Goal: Transaction & Acquisition: Purchase product/service

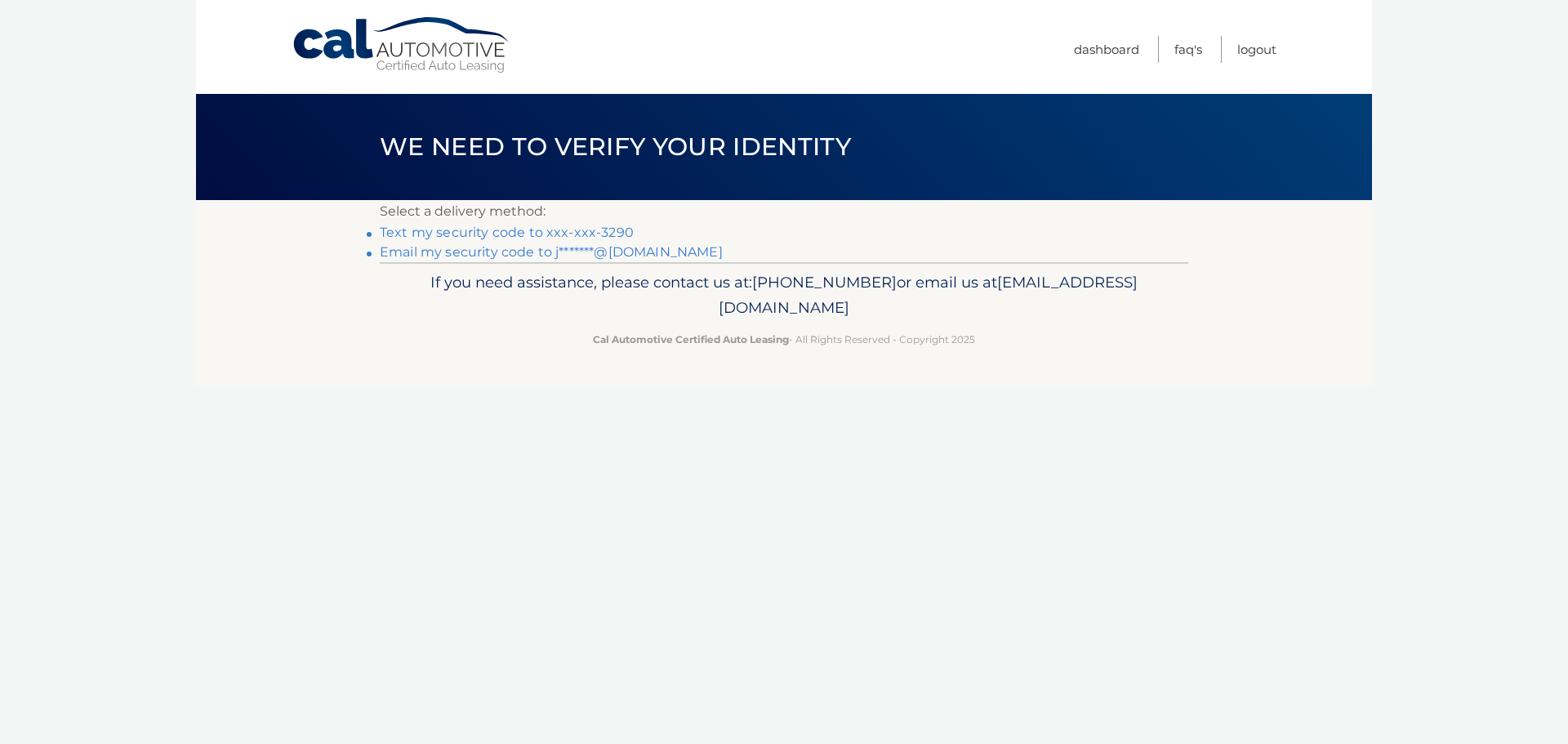
click at [517, 230] on link "Text my security code to xxx-xxx-3290" at bounding box center [507, 232] width 254 height 16
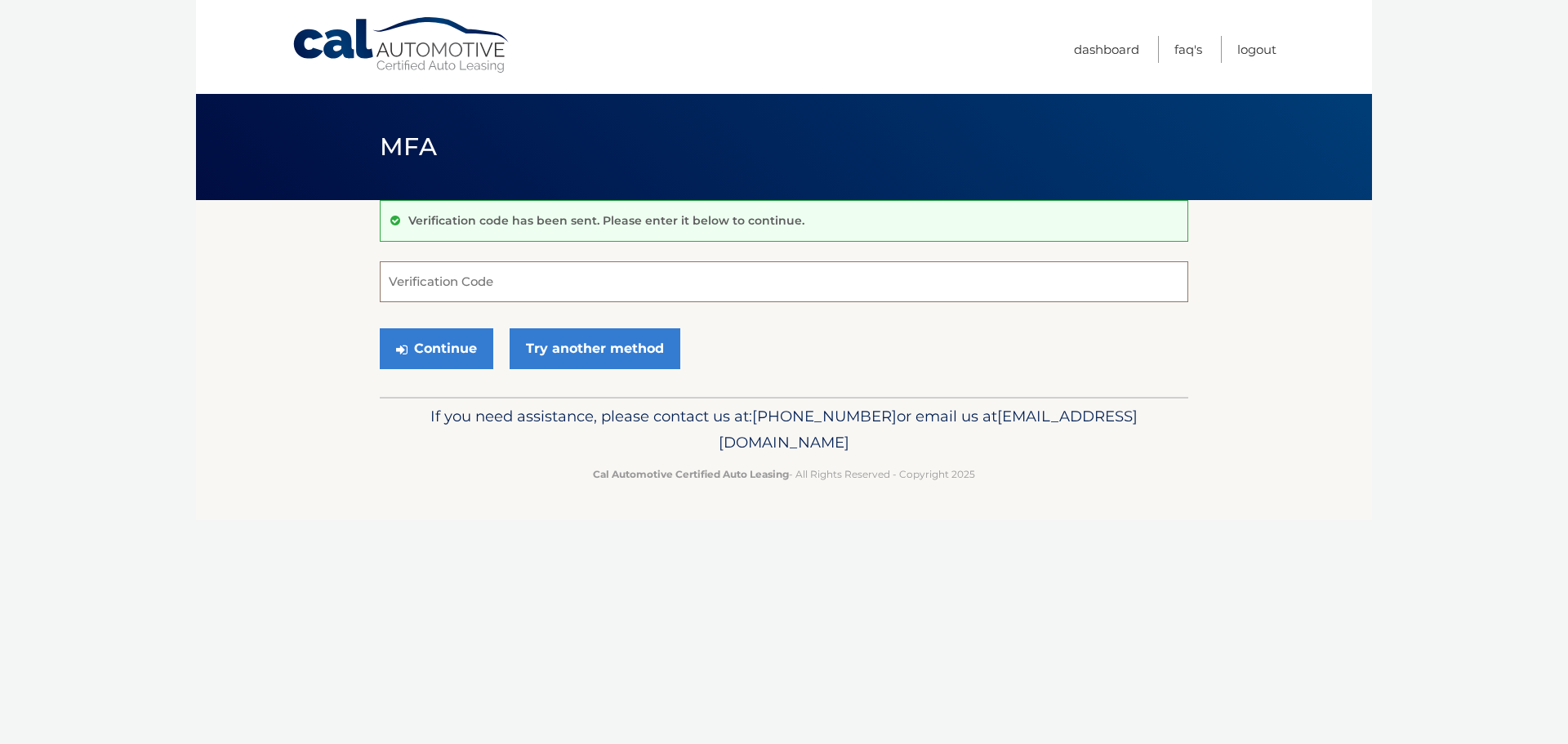
click at [502, 290] on input "Verification Code" at bounding box center [784, 282] width 809 height 41
type input "526944"
click at [423, 355] on button "Continue" at bounding box center [436, 349] width 114 height 41
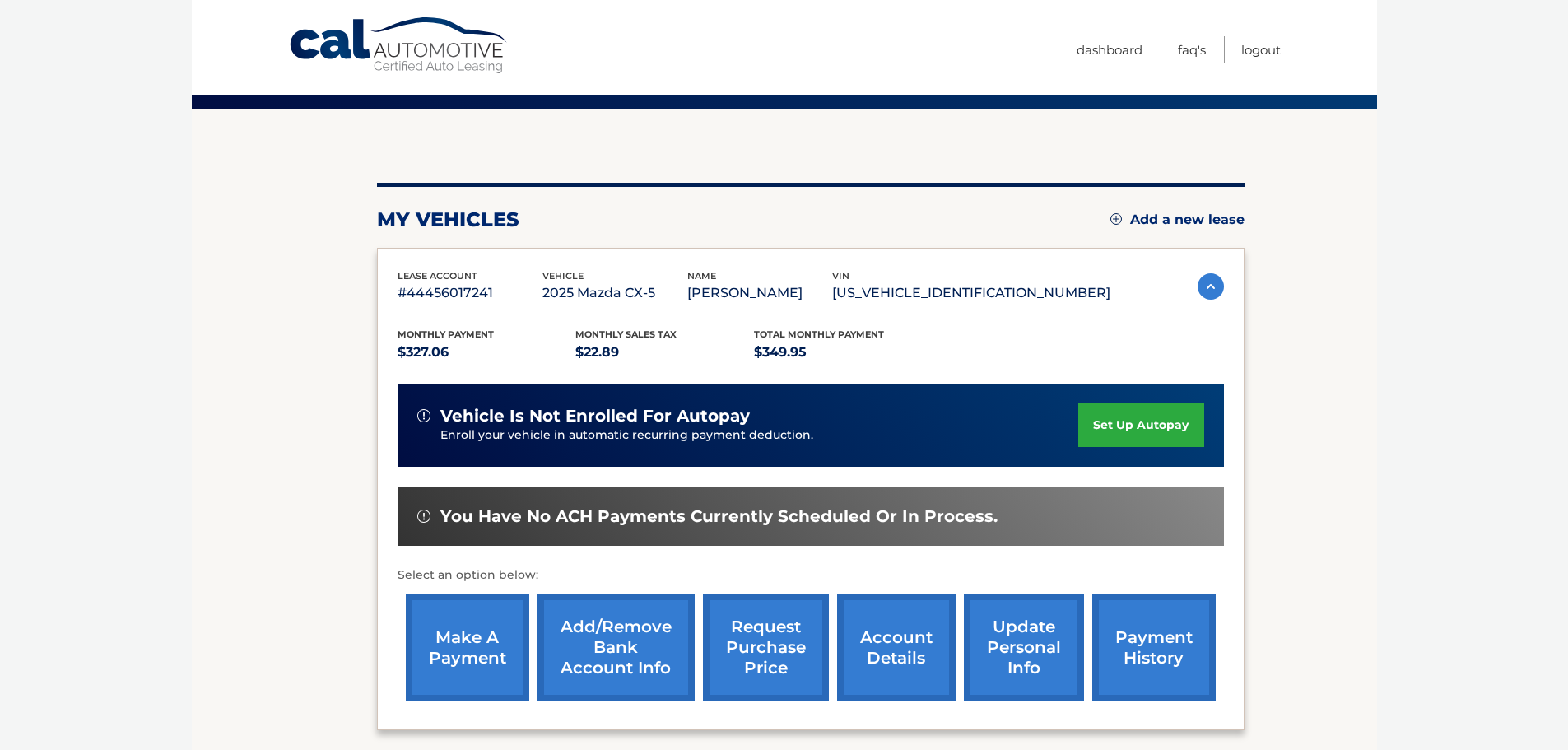
scroll to position [248, 0]
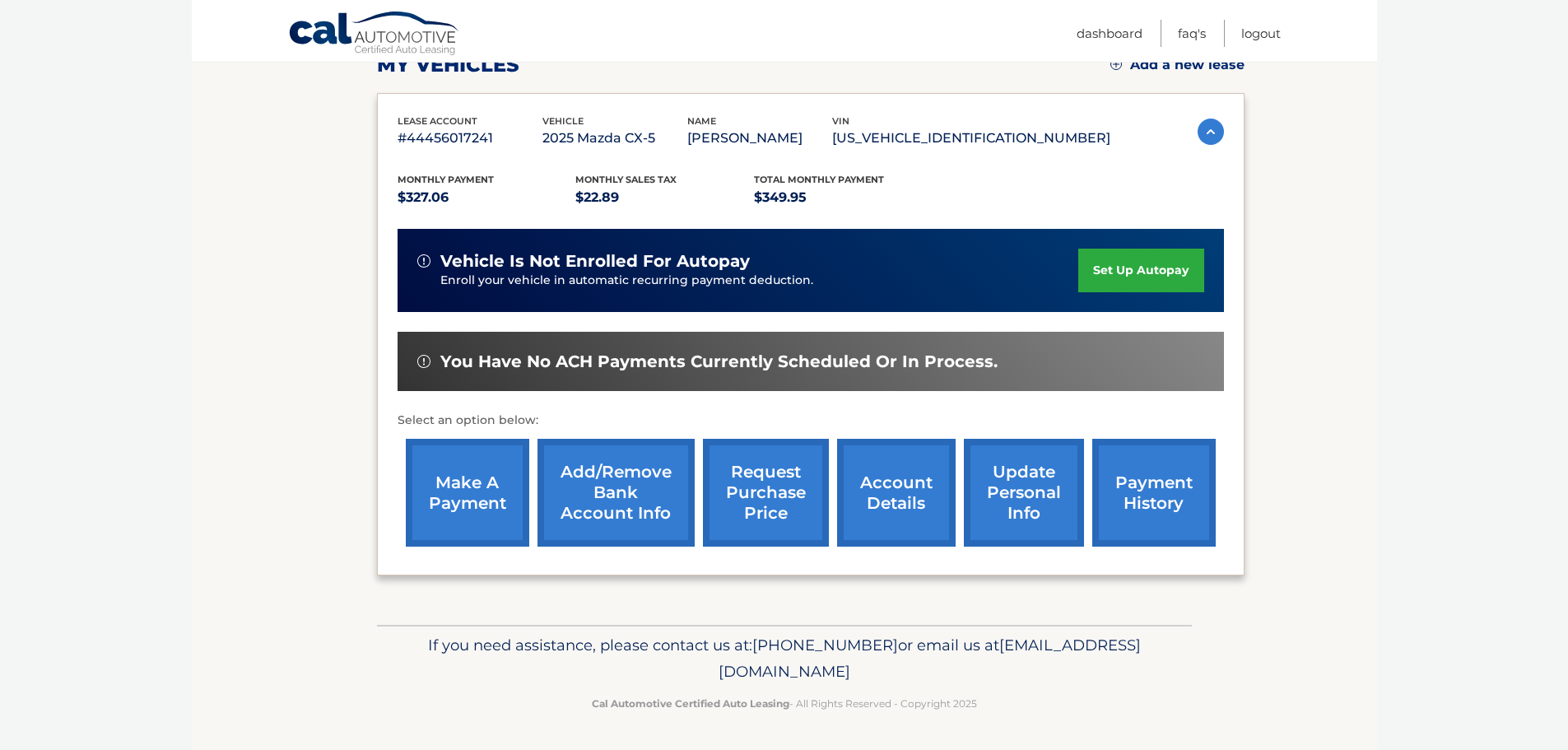
click at [1208, 137] on img at bounding box center [1211, 131] width 27 height 27
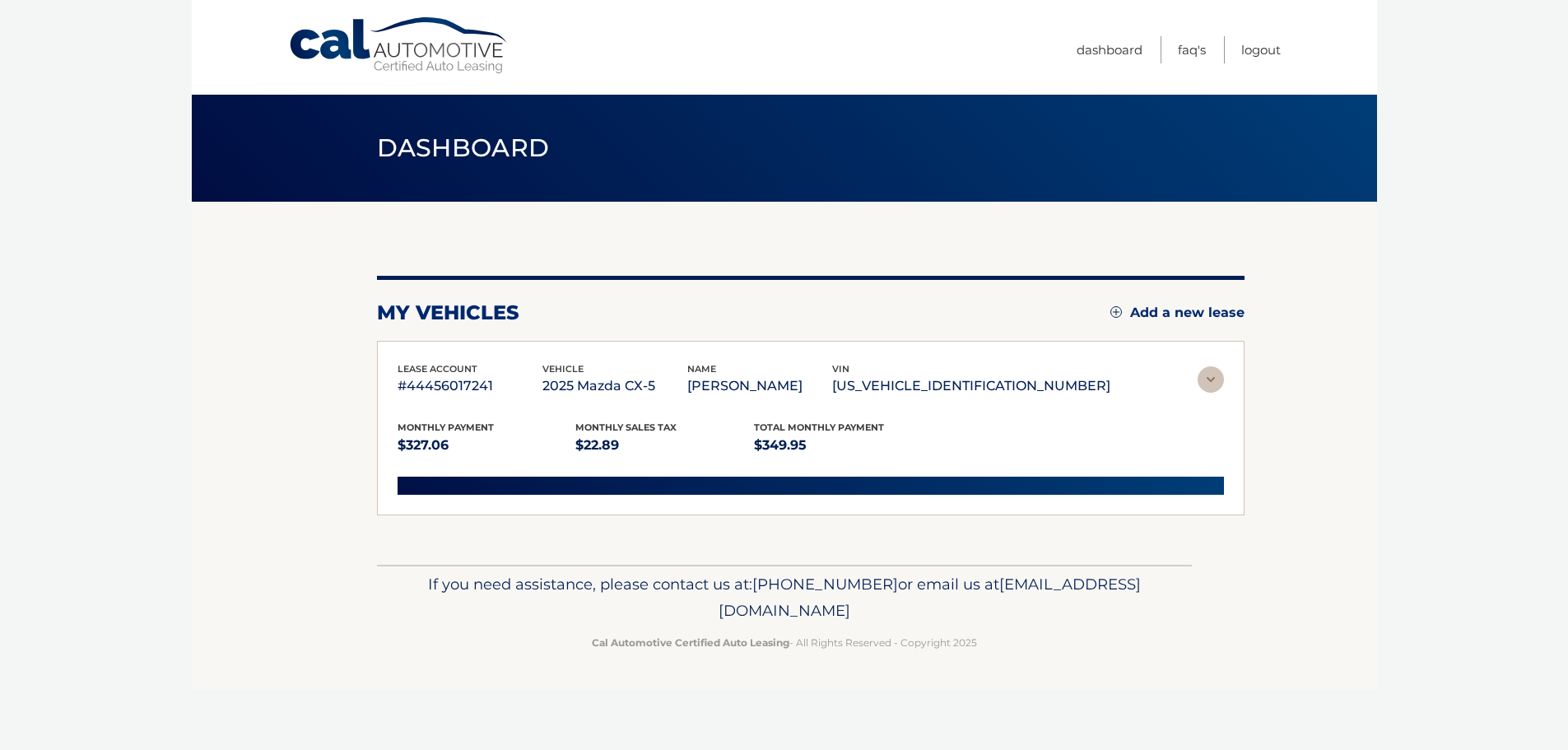
scroll to position [0, 0]
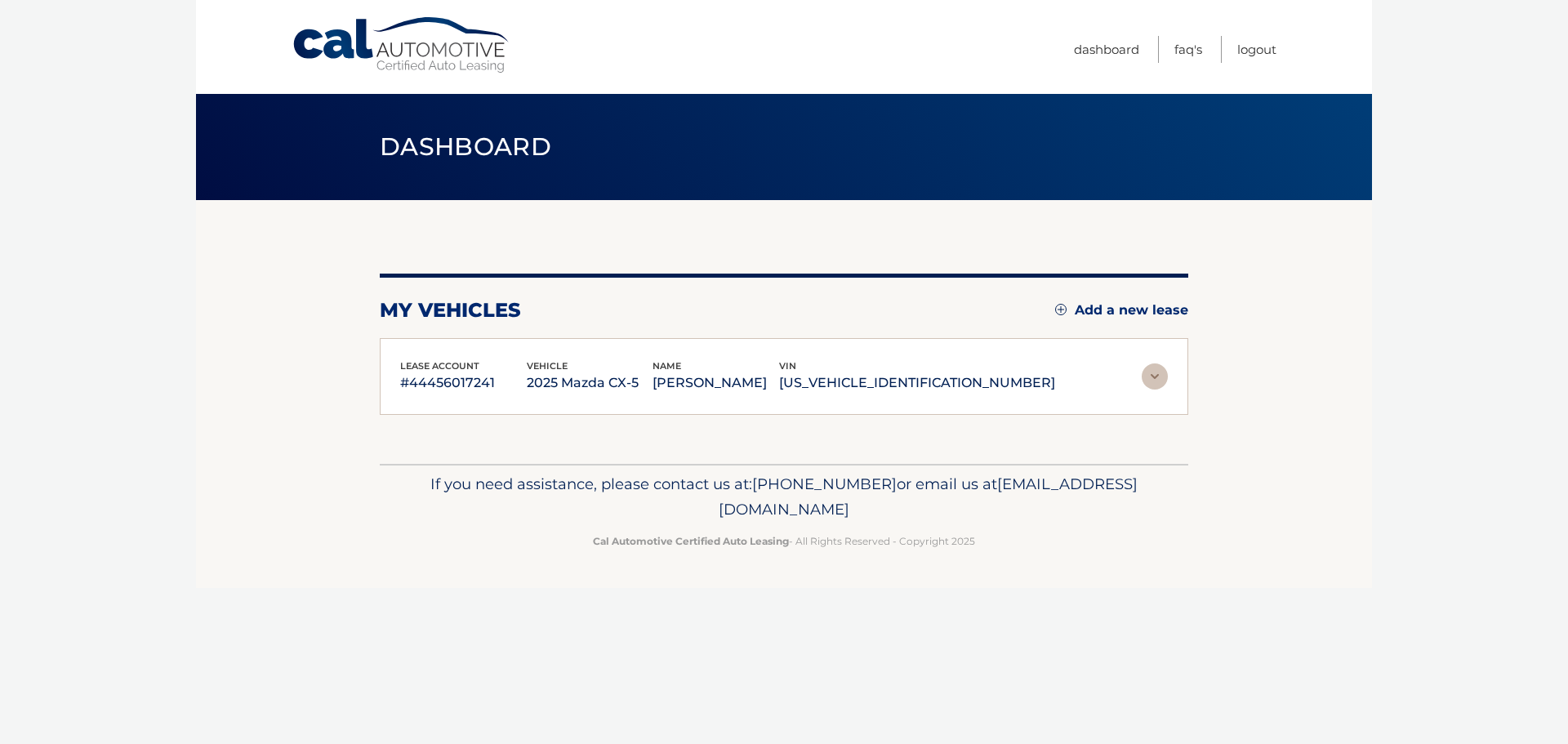
click at [1150, 377] on img at bounding box center [1155, 377] width 26 height 26
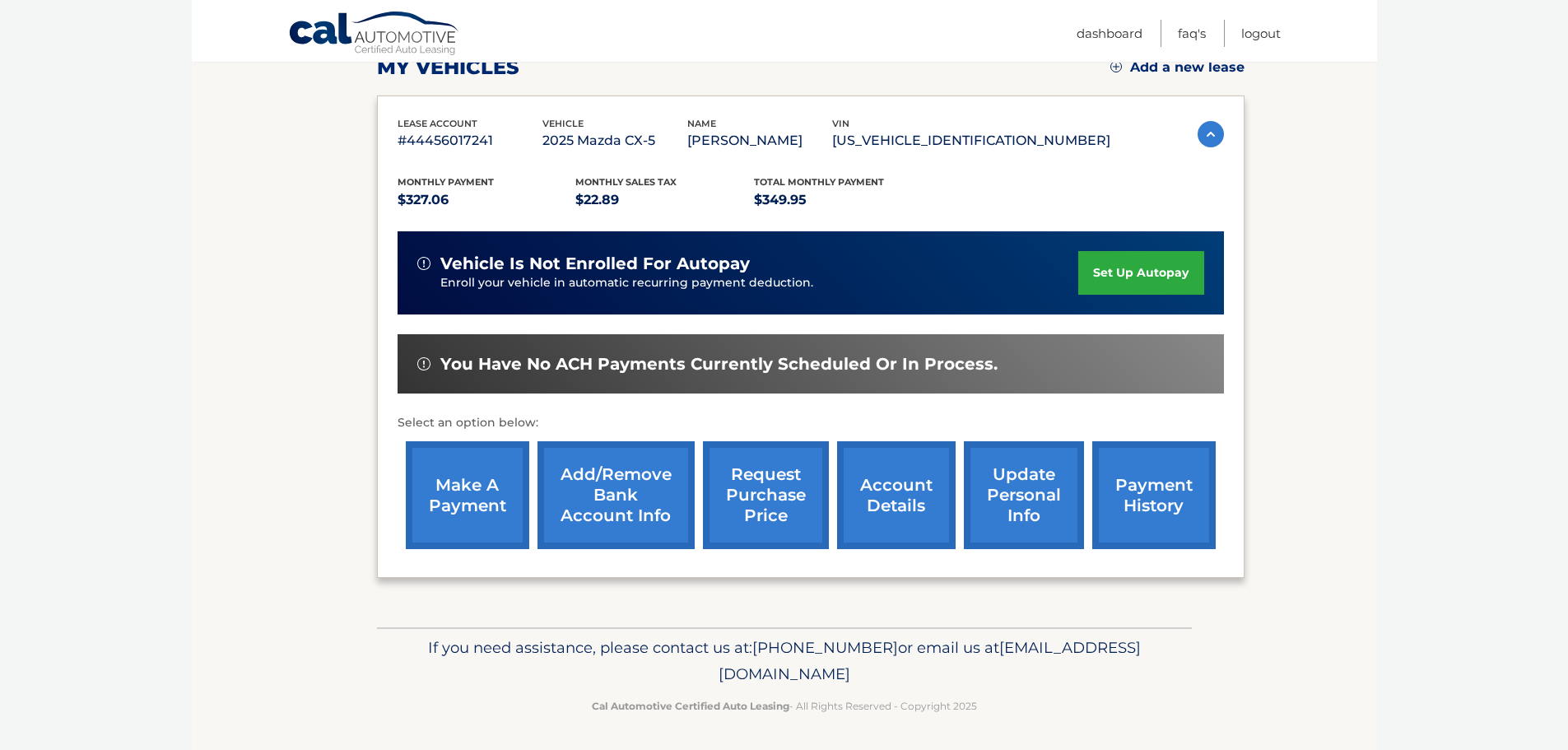
scroll to position [248, 0]
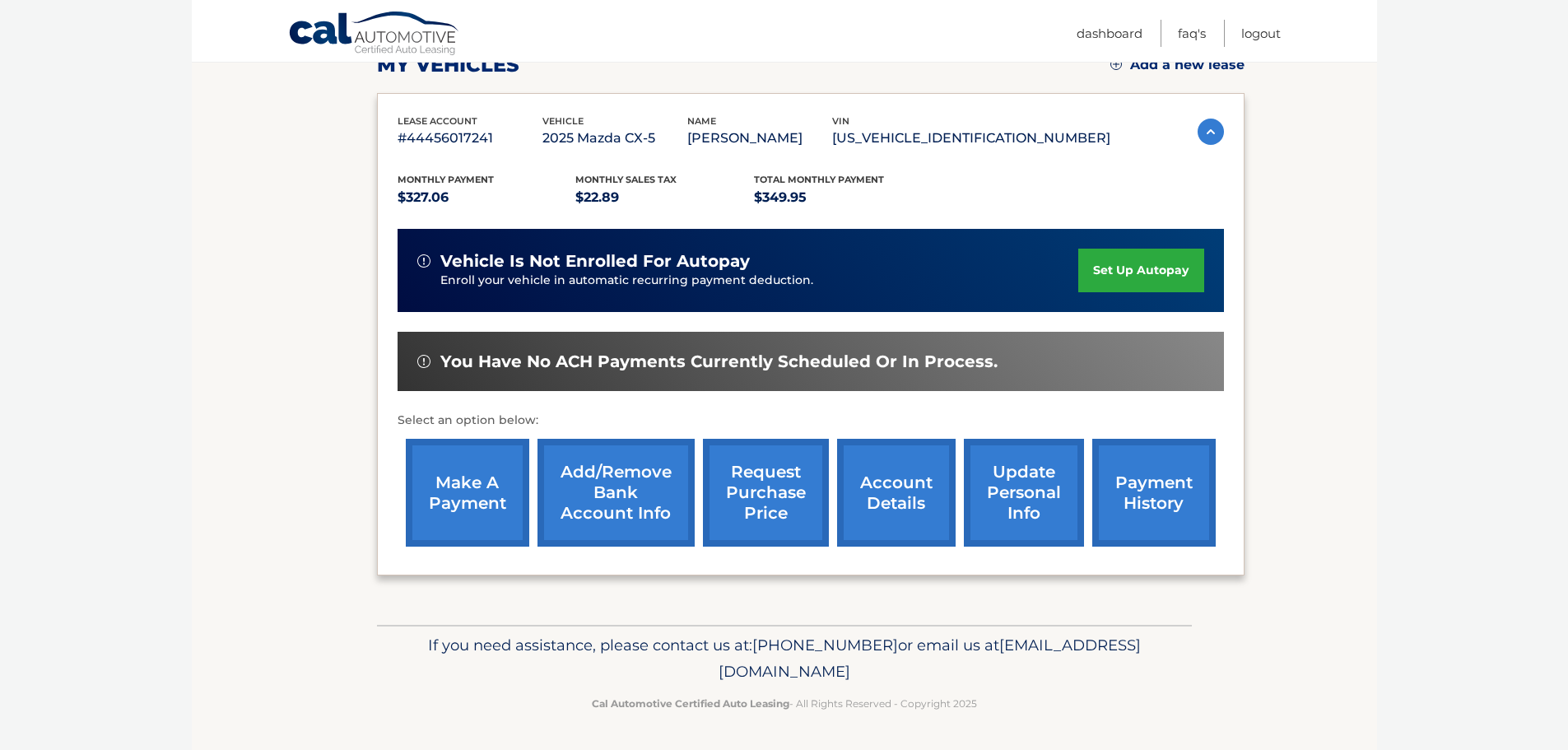
click at [902, 521] on link "account details" at bounding box center [896, 492] width 118 height 107
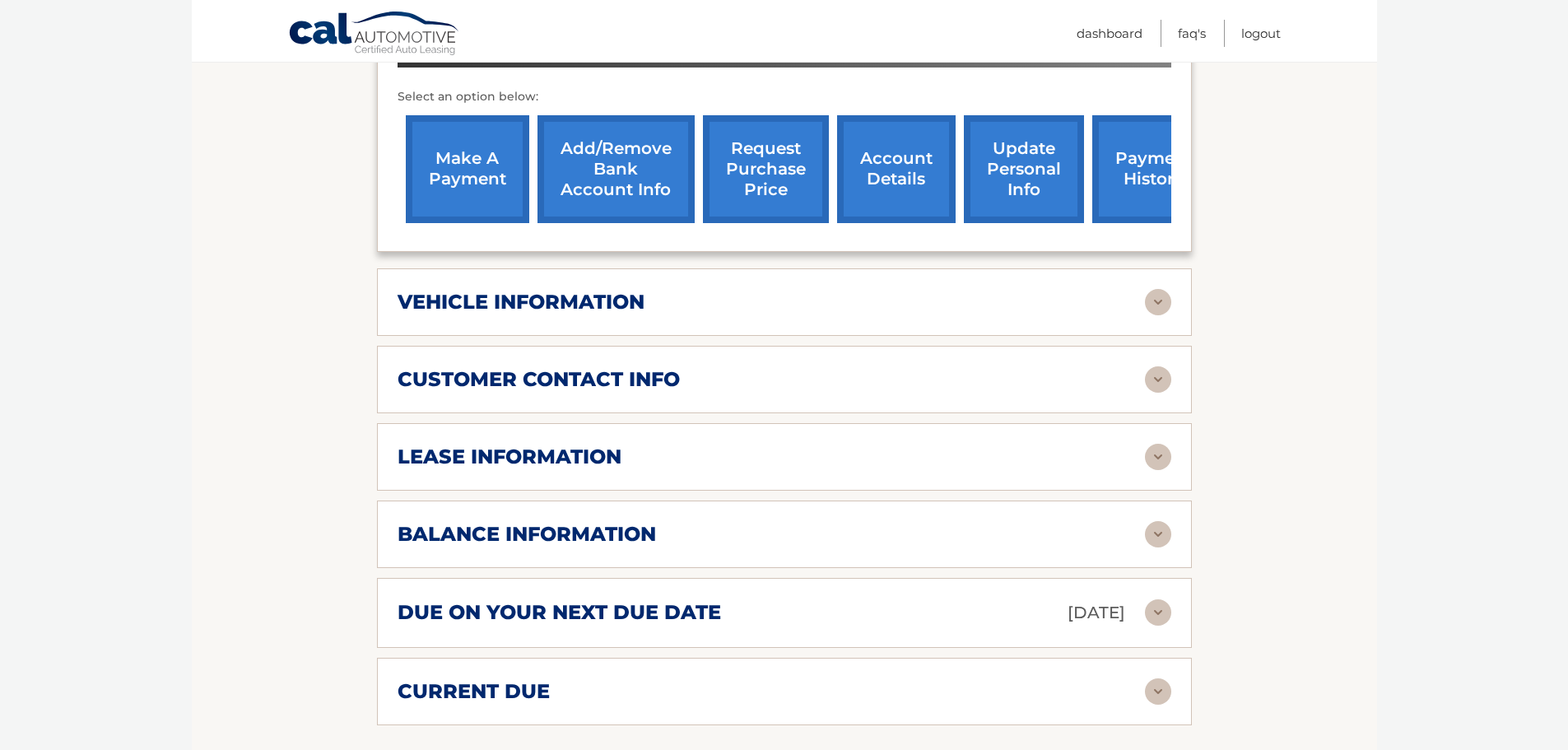
scroll to position [740, 0]
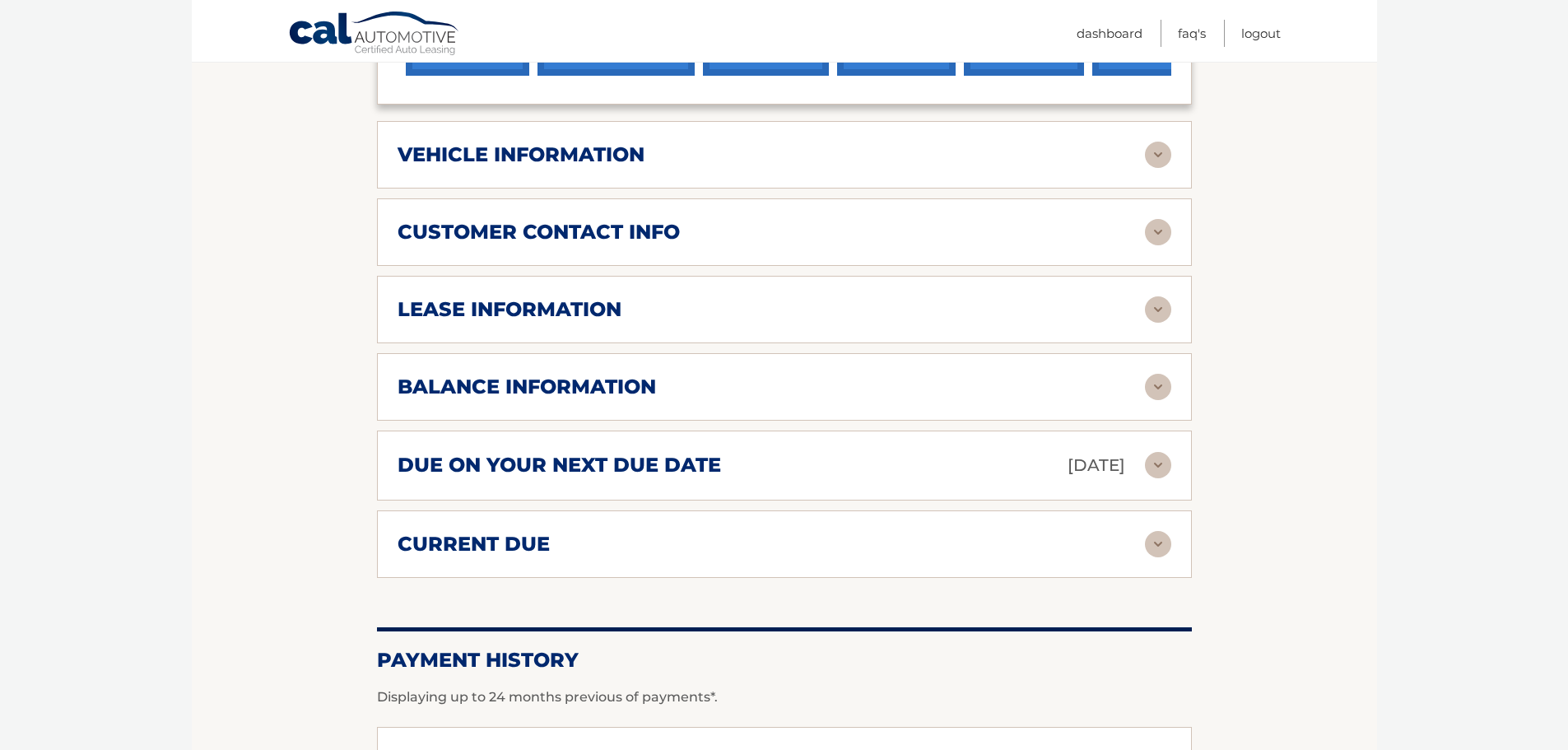
click at [1157, 311] on img at bounding box center [1159, 310] width 27 height 27
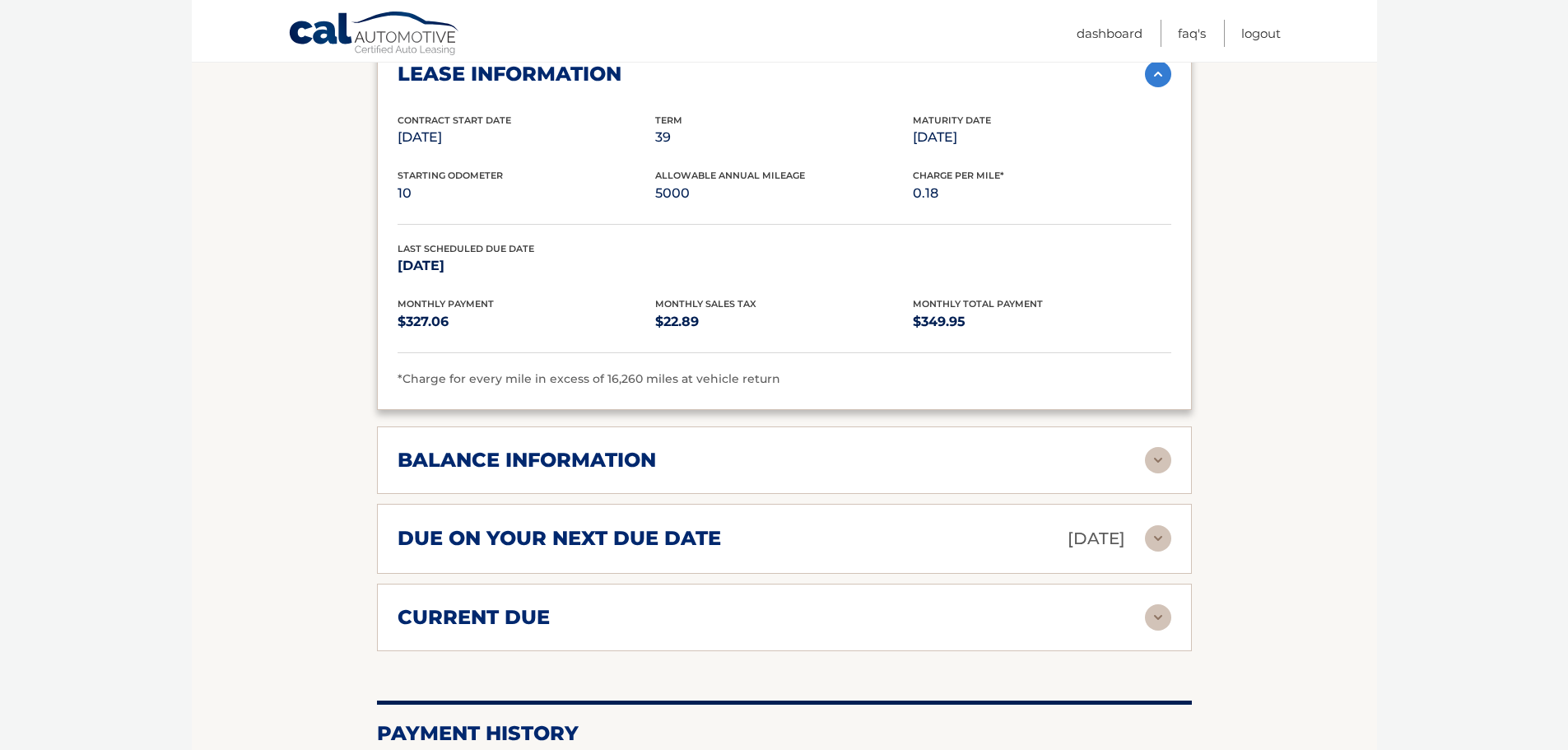
scroll to position [905, 0]
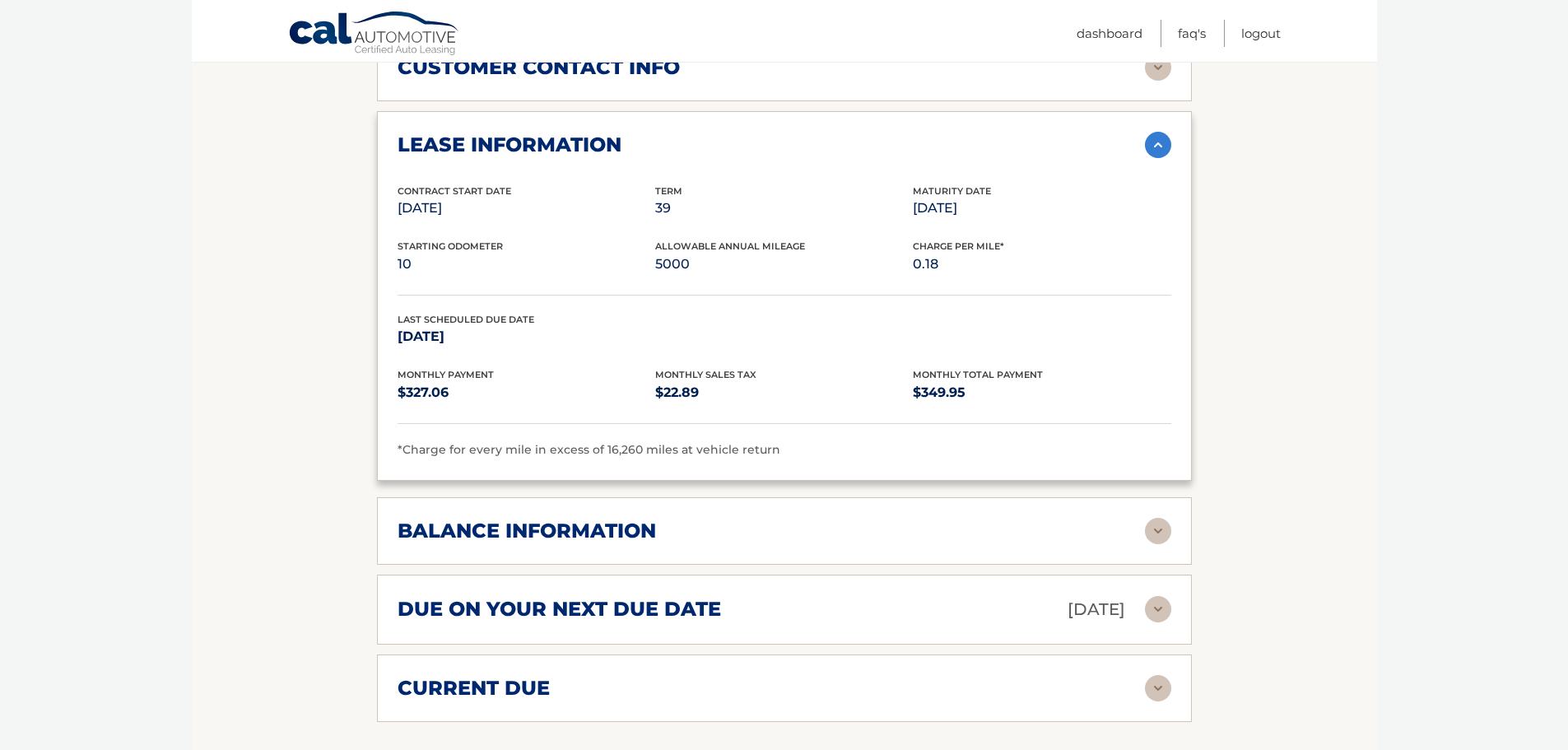
click at [1159, 606] on img at bounding box center [1159, 609] width 27 height 27
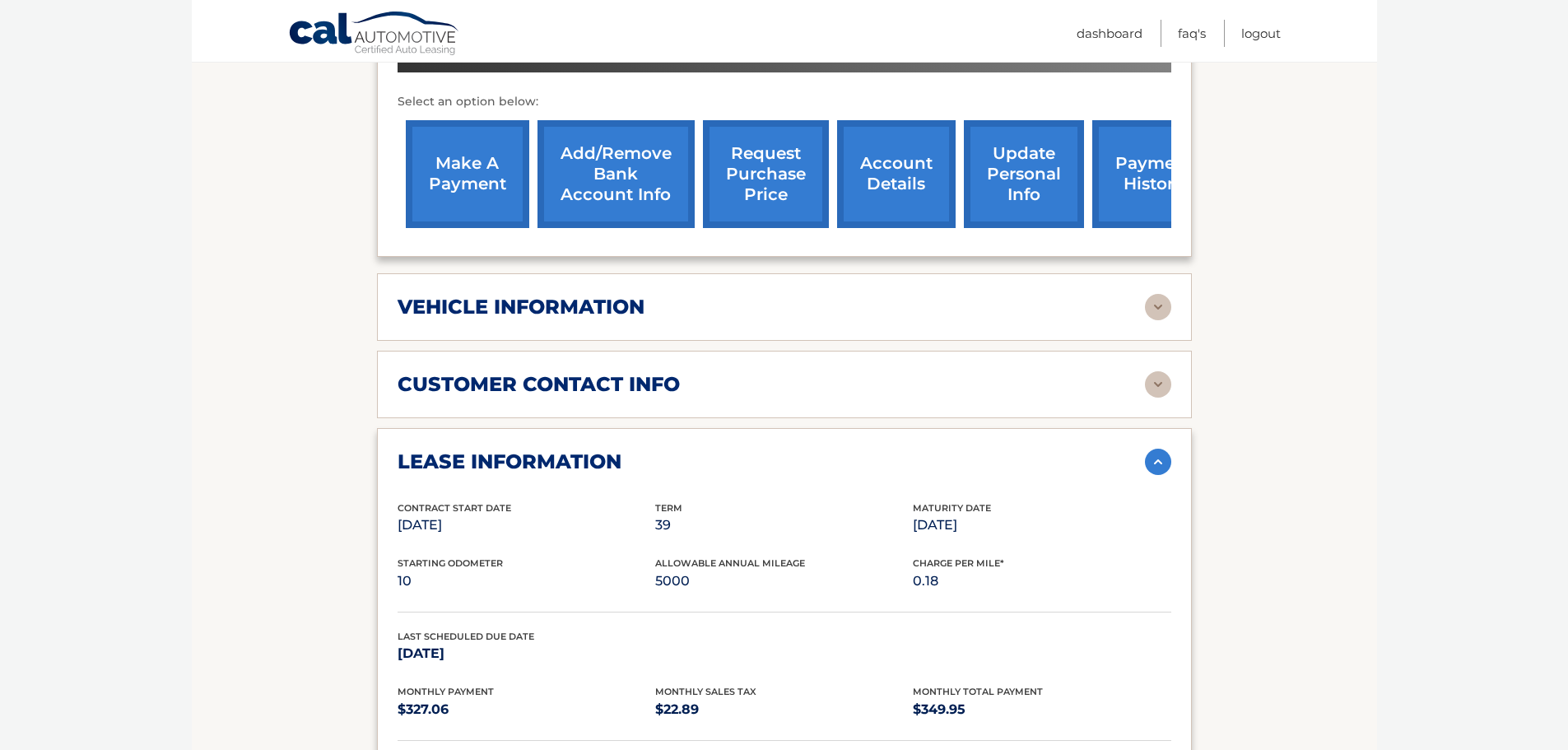
scroll to position [576, 0]
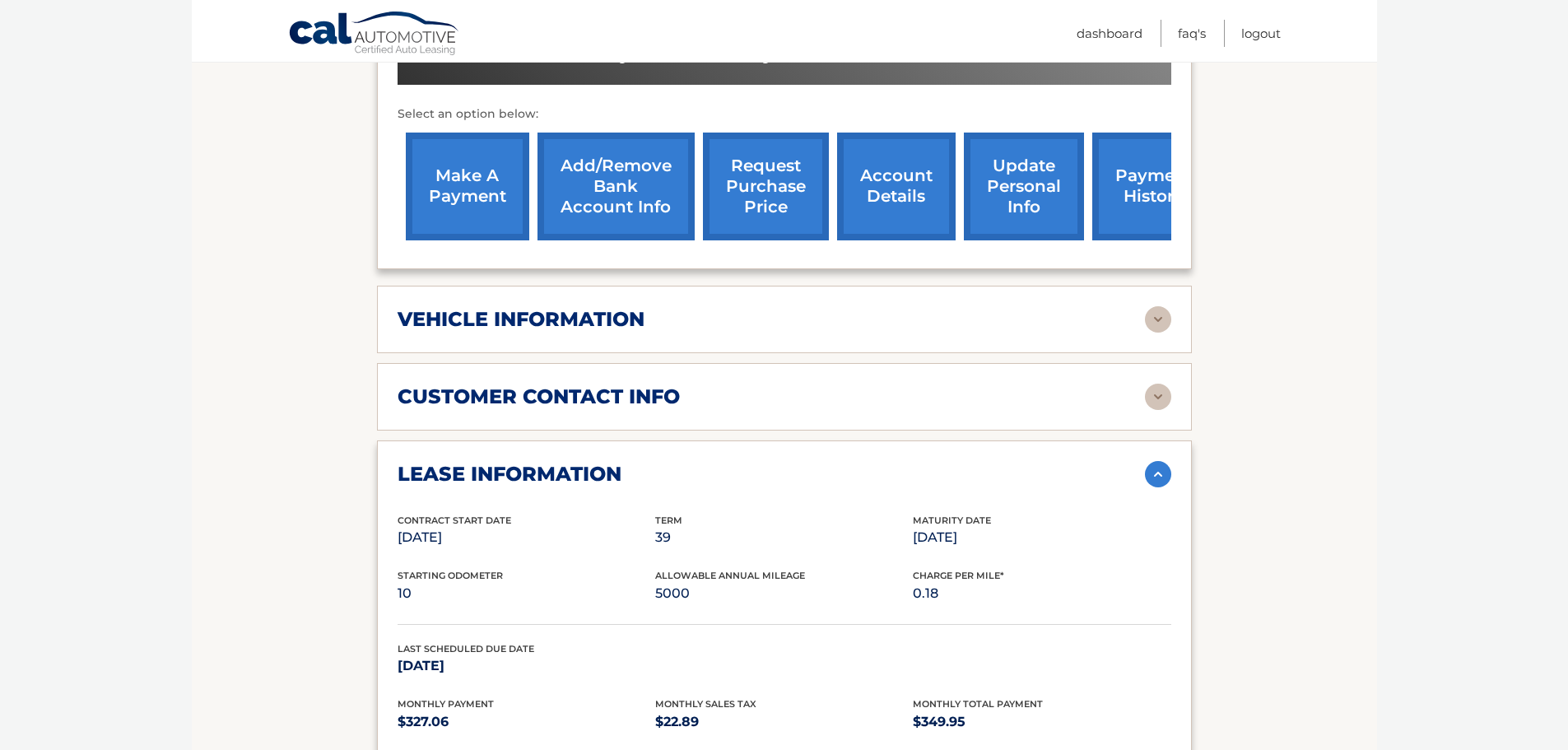
click at [465, 174] on link "make a payment" at bounding box center [467, 186] width 123 height 107
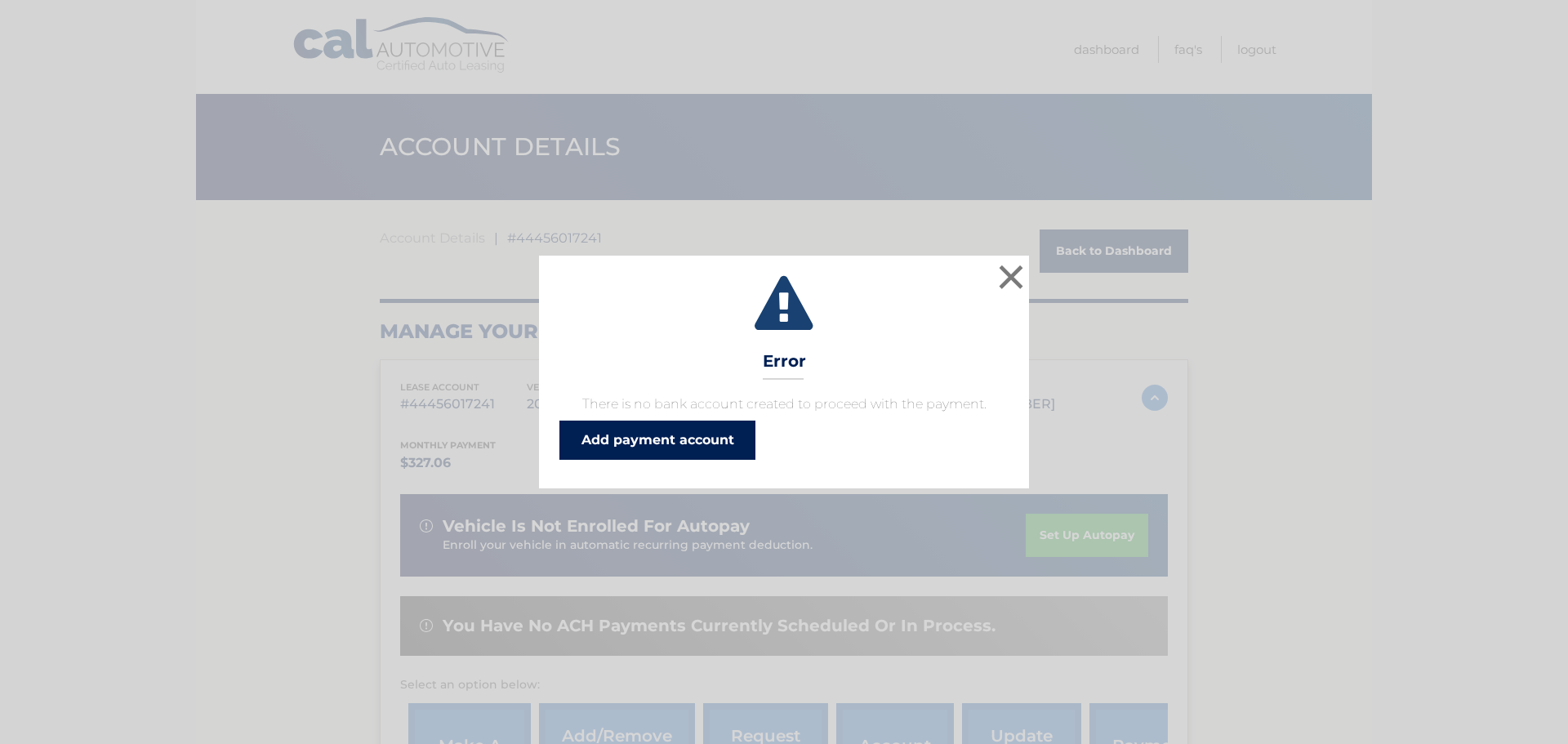
click at [692, 446] on link "Add payment account" at bounding box center [657, 439] width 196 height 39
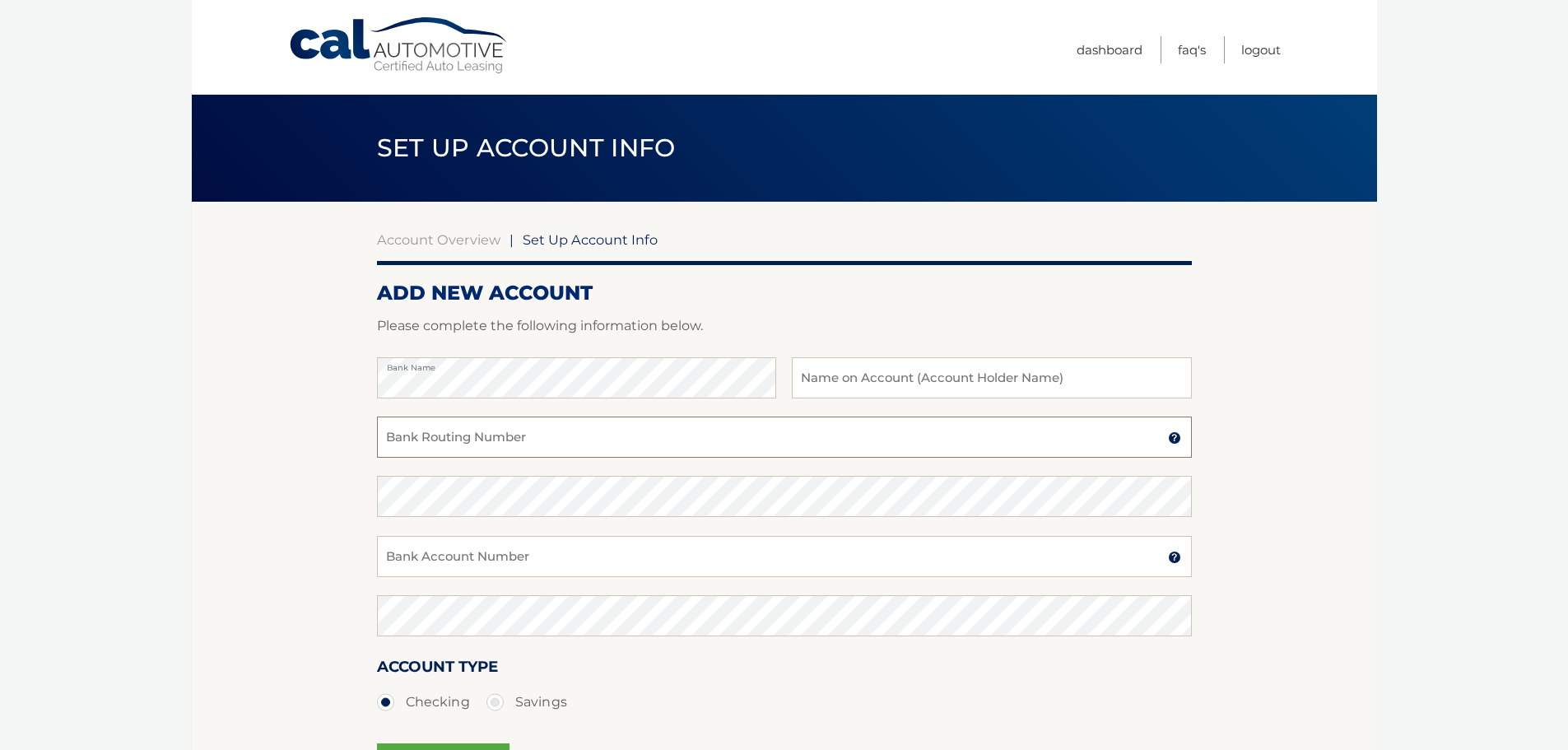
click at [570, 448] on input "Bank Routing Number" at bounding box center [785, 437] width 815 height 41
type input "041000124"
click at [518, 558] on input "Bank Account Number" at bounding box center [785, 557] width 815 height 41
type input "4234970892"
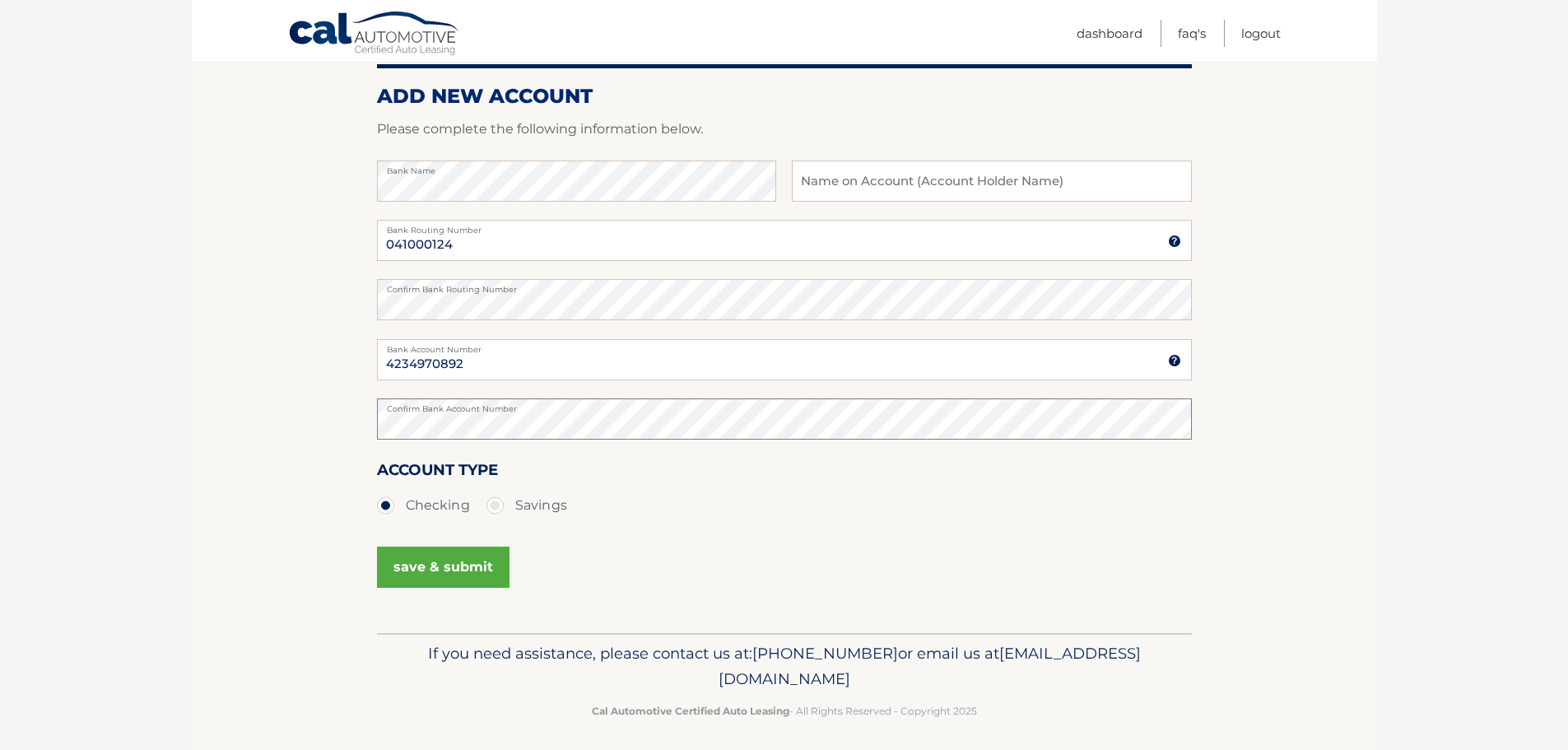
scroll to position [205, 0]
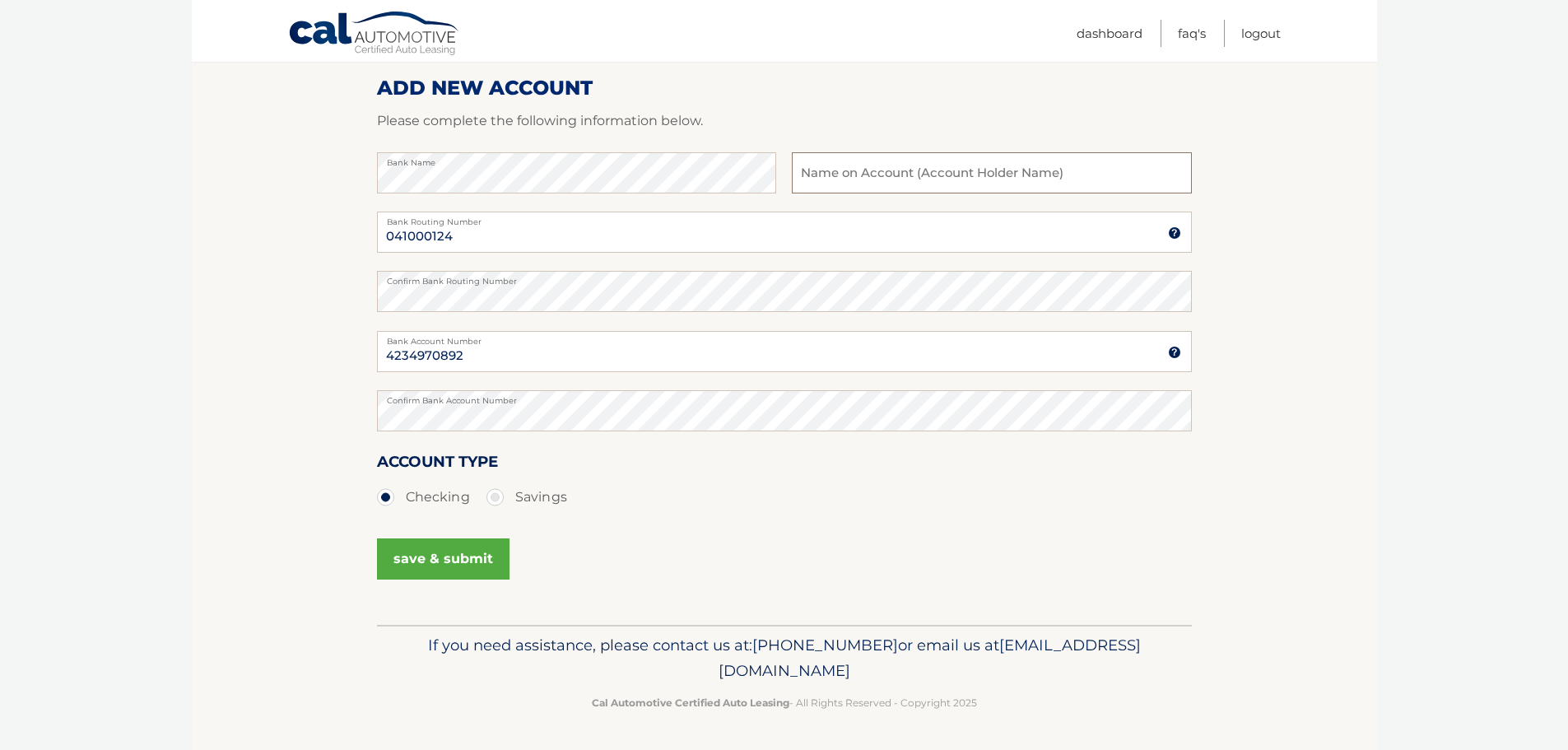
click at [831, 178] on input "text" at bounding box center [992, 173] width 400 height 41
type input "[PERSON_NAME]"
click at [445, 558] on button "save & submit" at bounding box center [443, 558] width 132 height 41
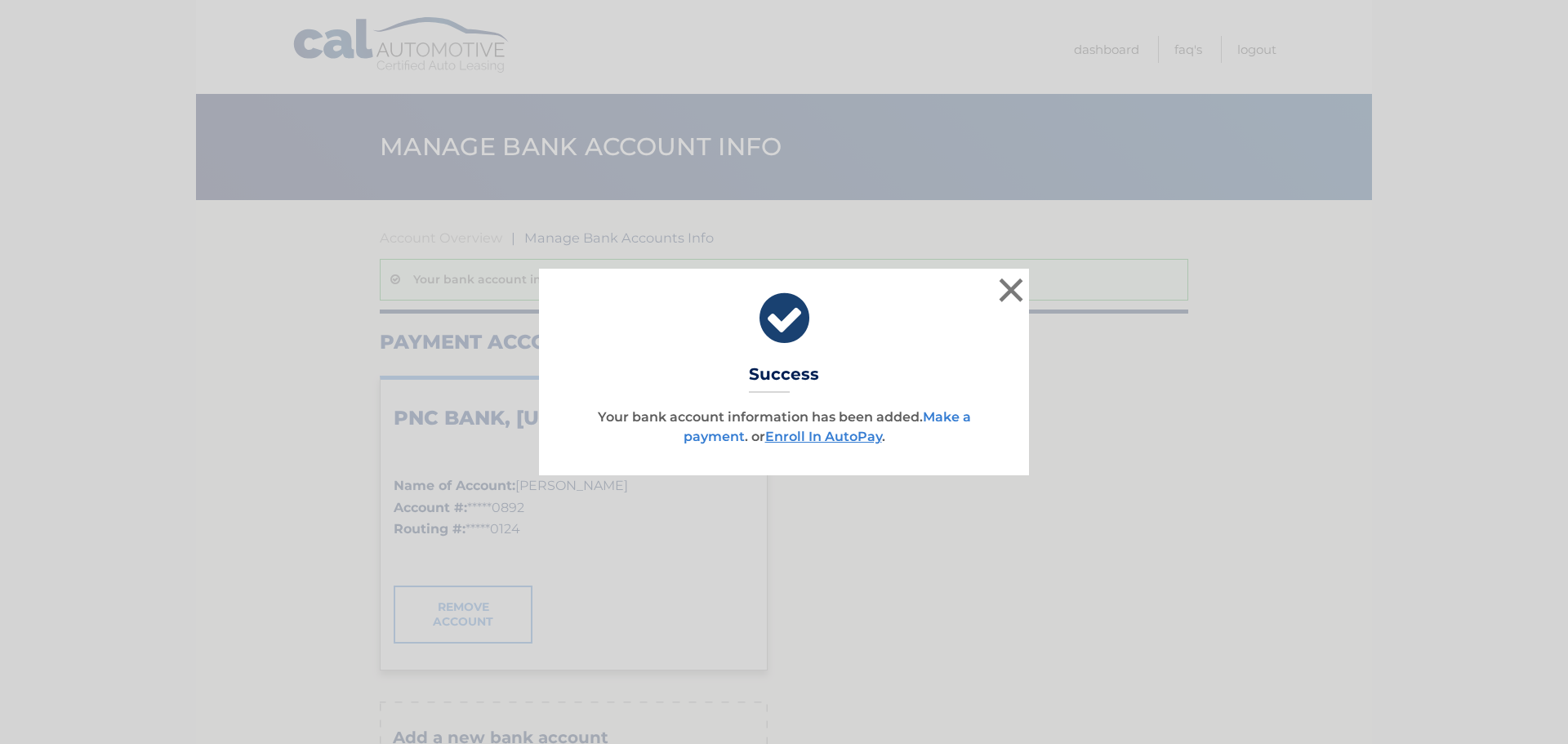
click at [943, 417] on link "Make a payment" at bounding box center [827, 426] width 287 height 35
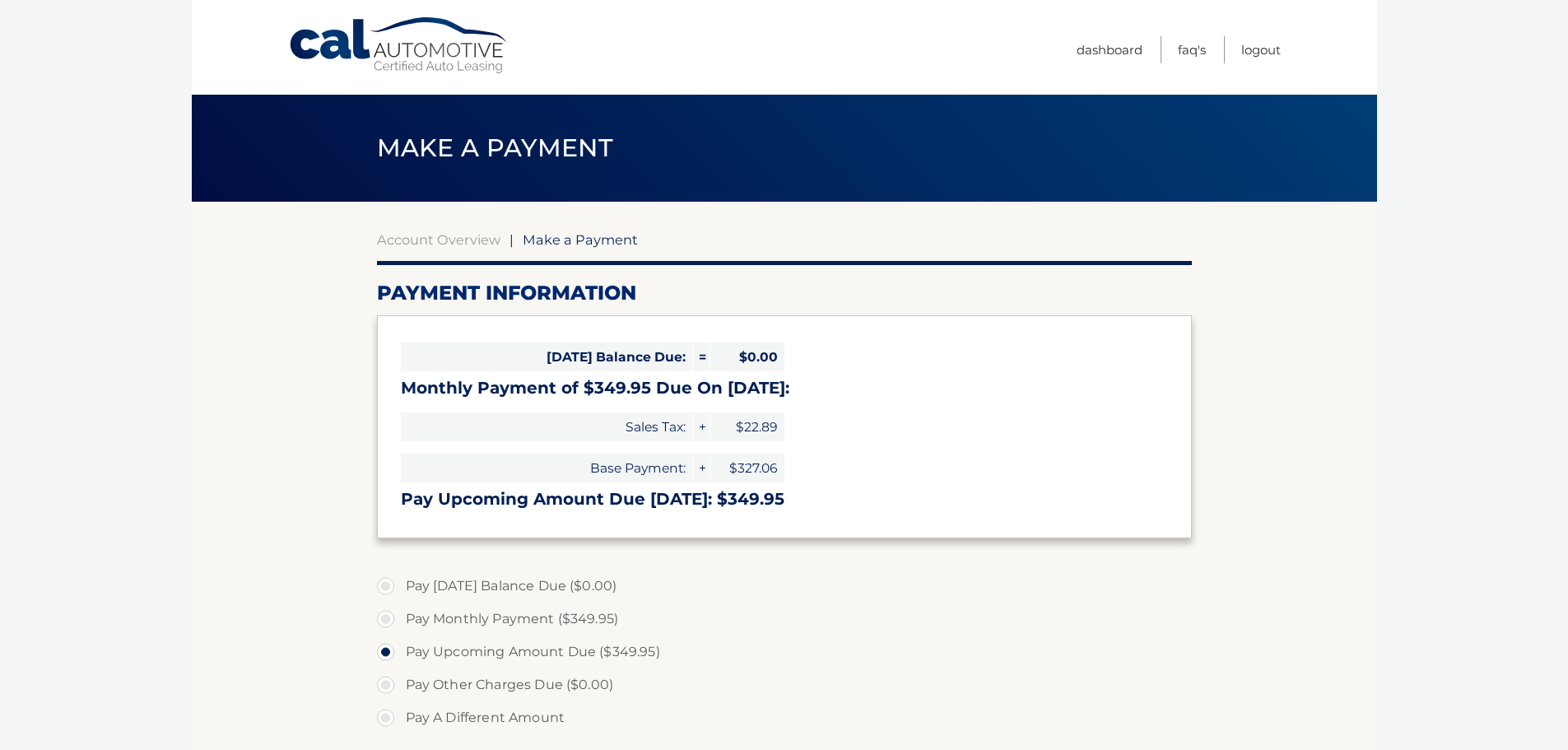
select select "MWU1MTgxOGMtZWQ1Mi00ZDdiLTliMDgtYTQ0MzU5NGZlMDk2"
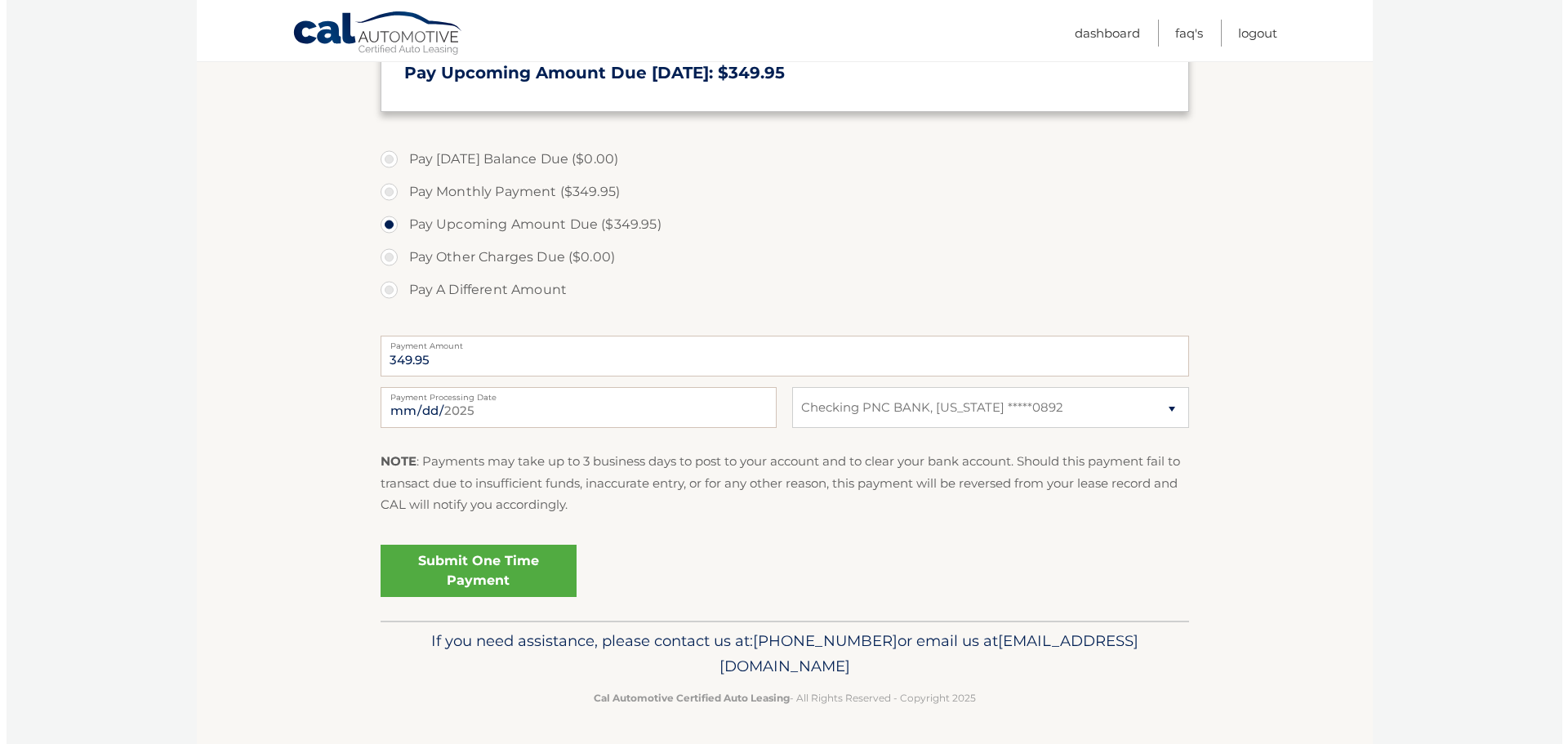
scroll to position [423, 0]
click at [474, 576] on link "Submit One Time Payment" at bounding box center [472, 569] width 196 height 52
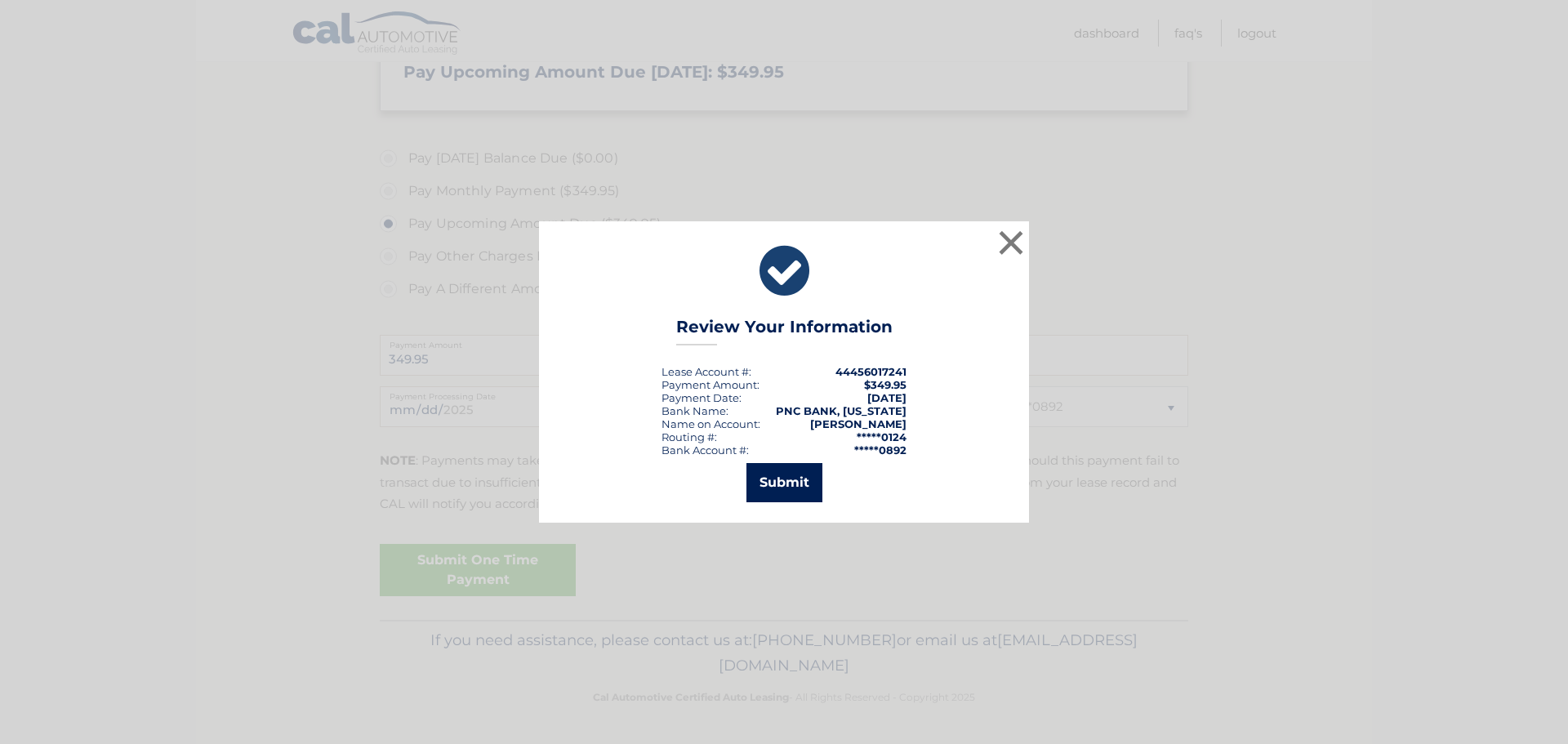
click at [802, 475] on button "Submit" at bounding box center [784, 482] width 76 height 39
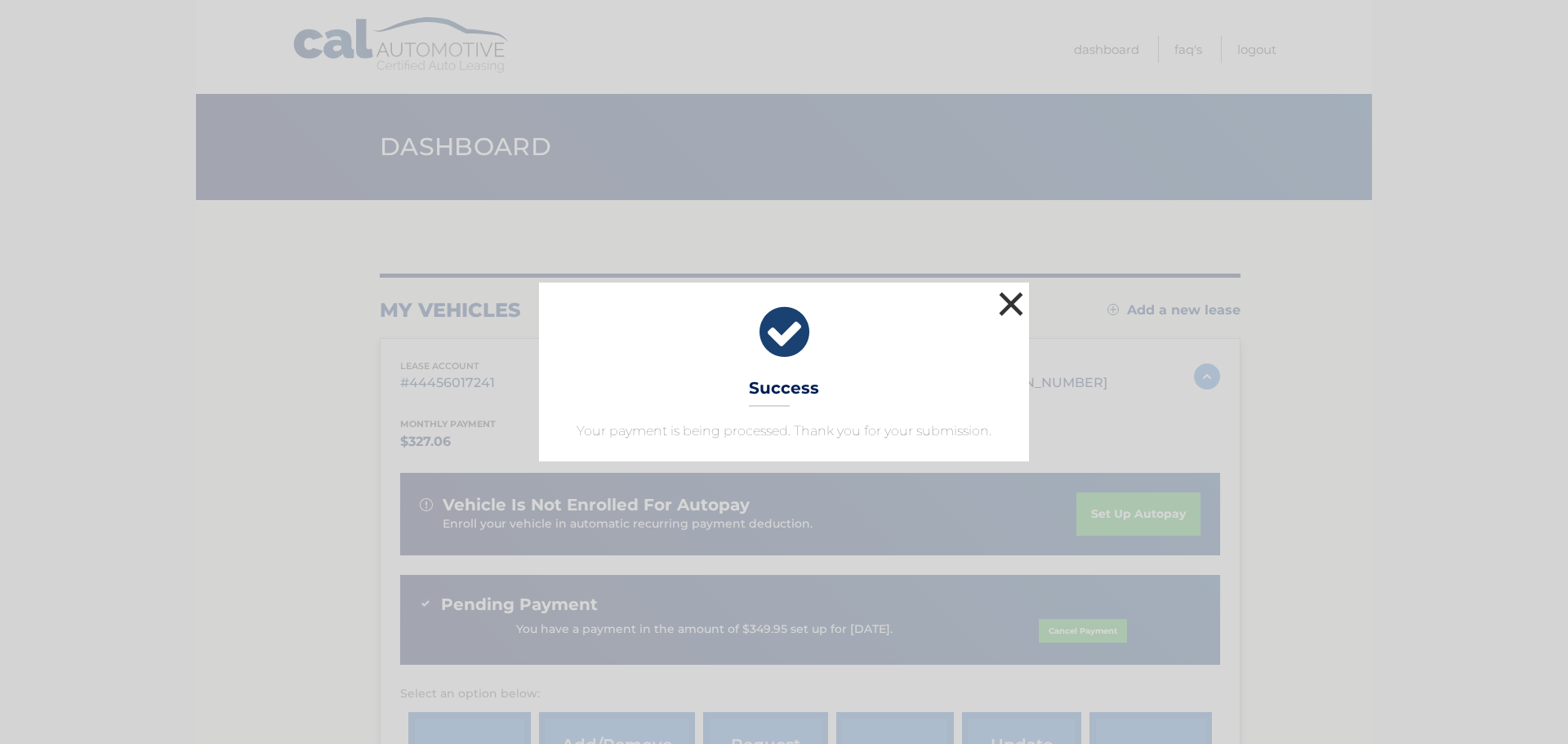
drag, startPoint x: 1009, startPoint y: 297, endPoint x: 873, endPoint y: 233, distance: 150.3
click at [1010, 297] on button "×" at bounding box center [1010, 303] width 33 height 33
